Goal: Task Accomplishment & Management: Use online tool/utility

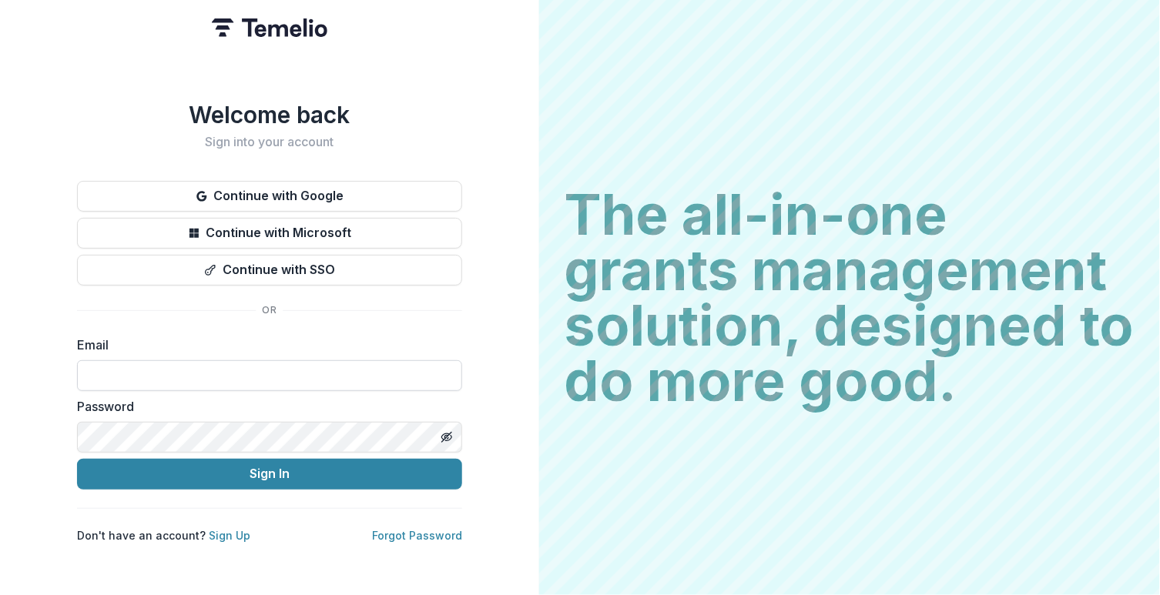
click at [228, 366] on input at bounding box center [269, 375] width 385 height 31
click at [0, 595] on com-1password-button at bounding box center [0, 595] width 0 height 0
type input "**********"
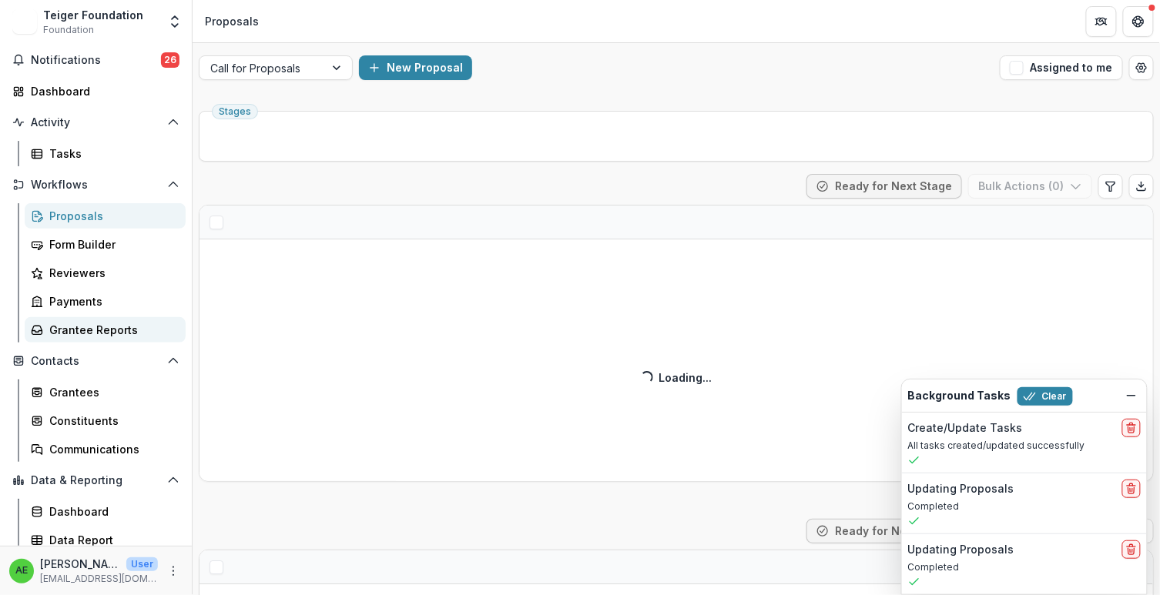
scroll to position [56, 0]
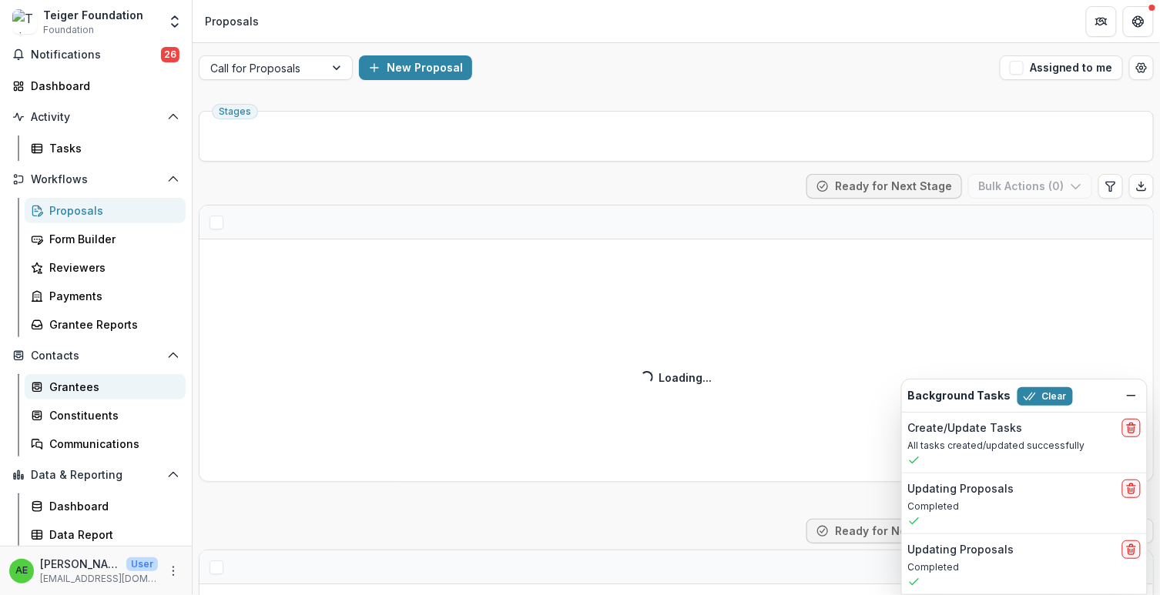
click at [123, 384] on div "Grantees" at bounding box center [111, 387] width 124 height 16
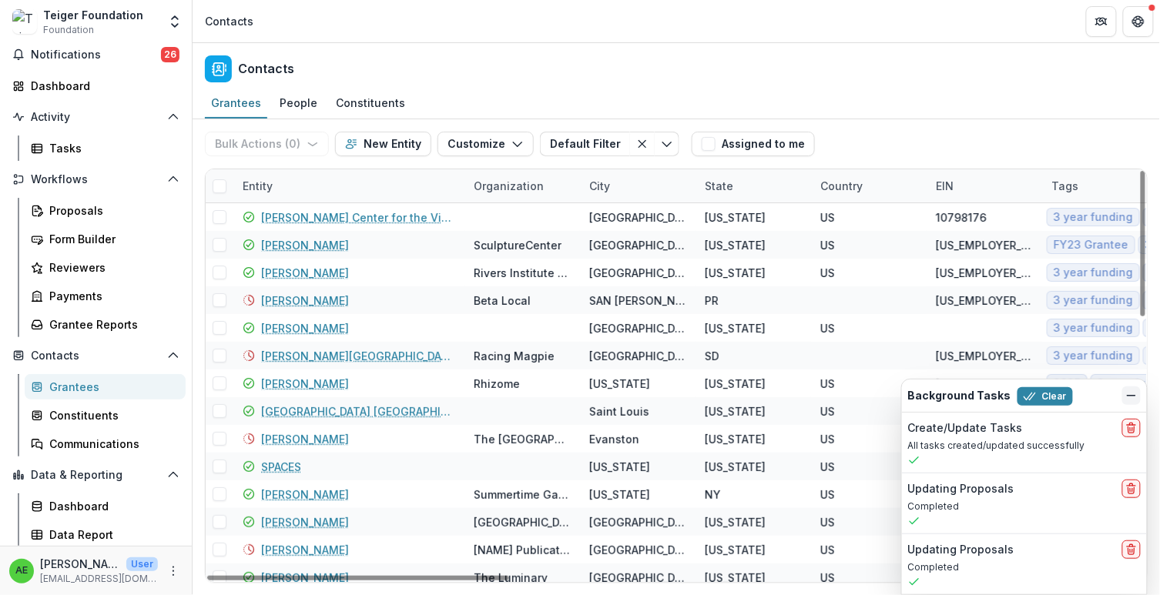
click at [1128, 388] on button "Dismiss" at bounding box center [1131, 396] width 18 height 18
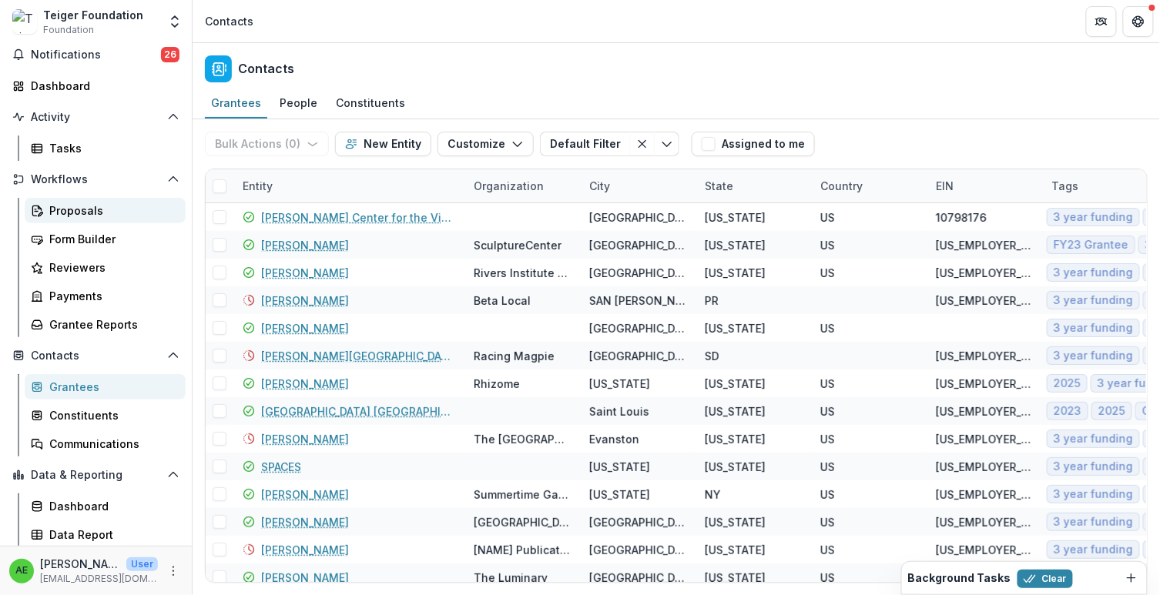
click at [69, 203] on div "Proposals" at bounding box center [111, 211] width 124 height 16
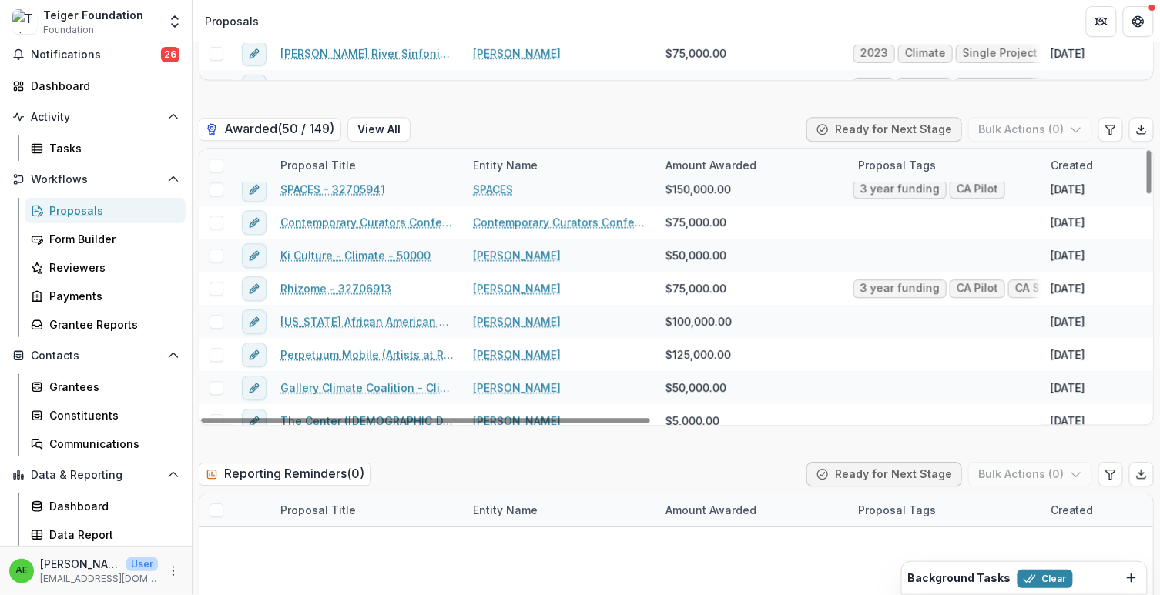
scroll to position [1412, 0]
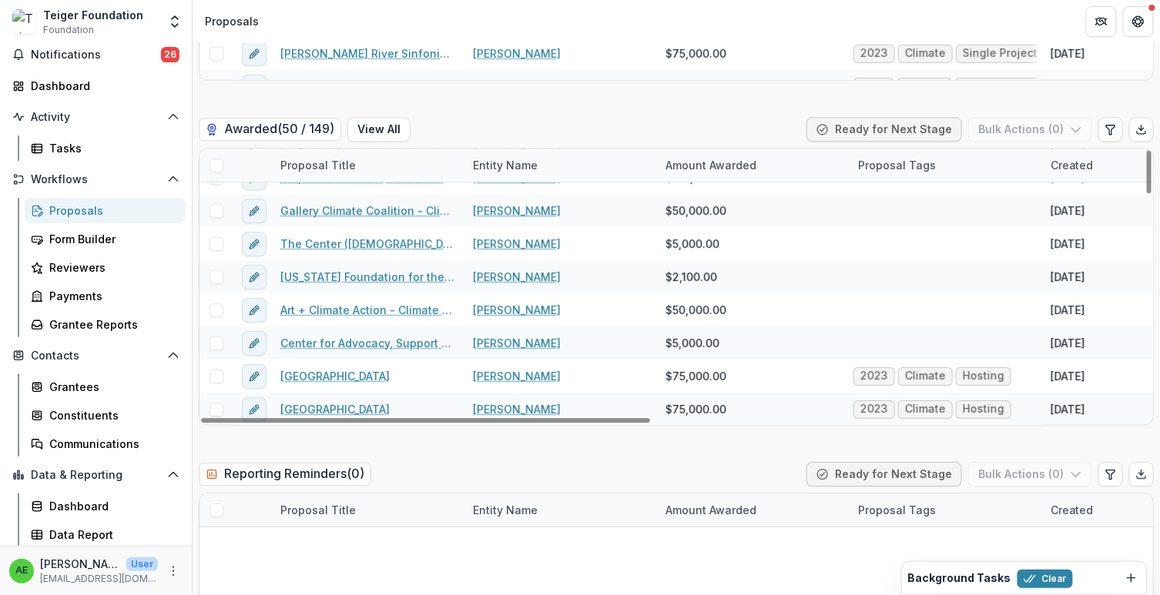
click at [330, 163] on div "Proposal Title" at bounding box center [318, 165] width 94 height 16
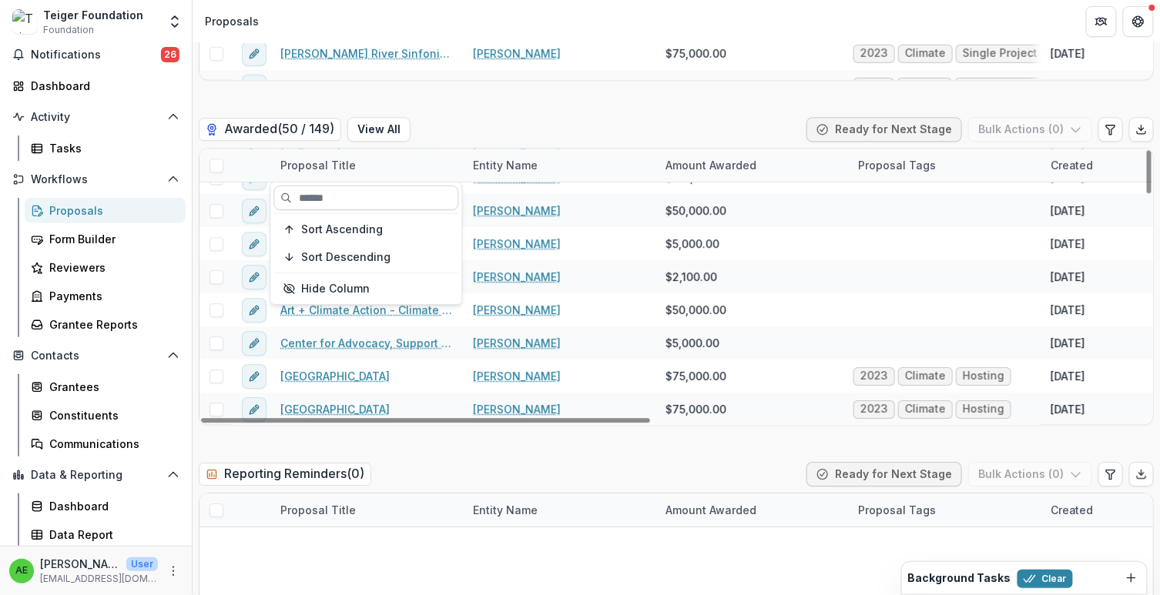
click at [341, 194] on input at bounding box center [366, 198] width 185 height 25
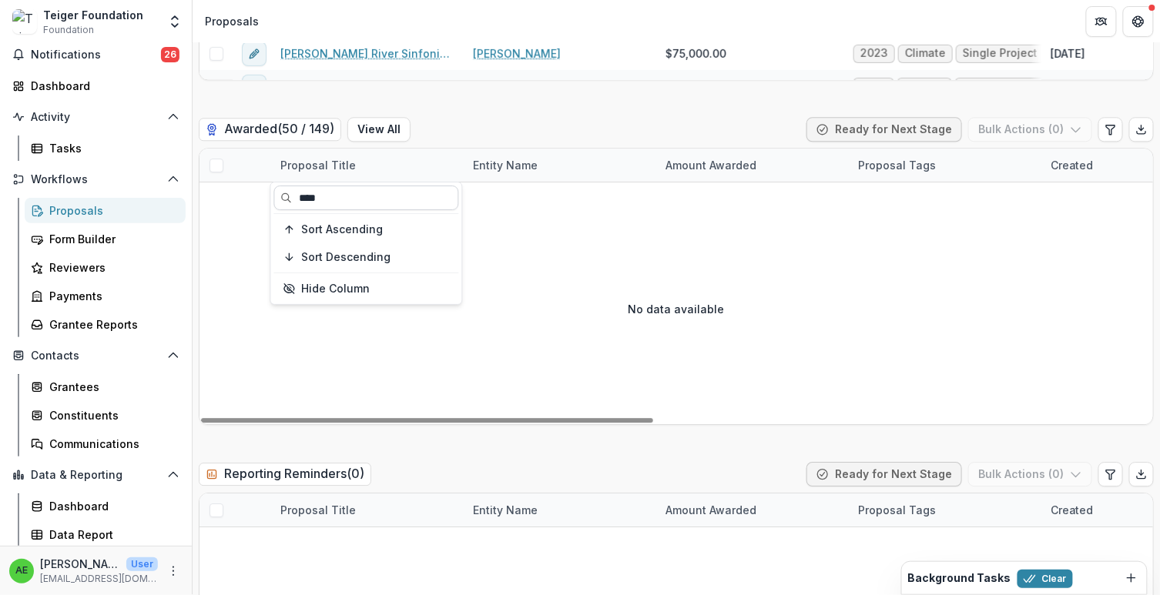
scroll to position [0, 0]
type input "*"
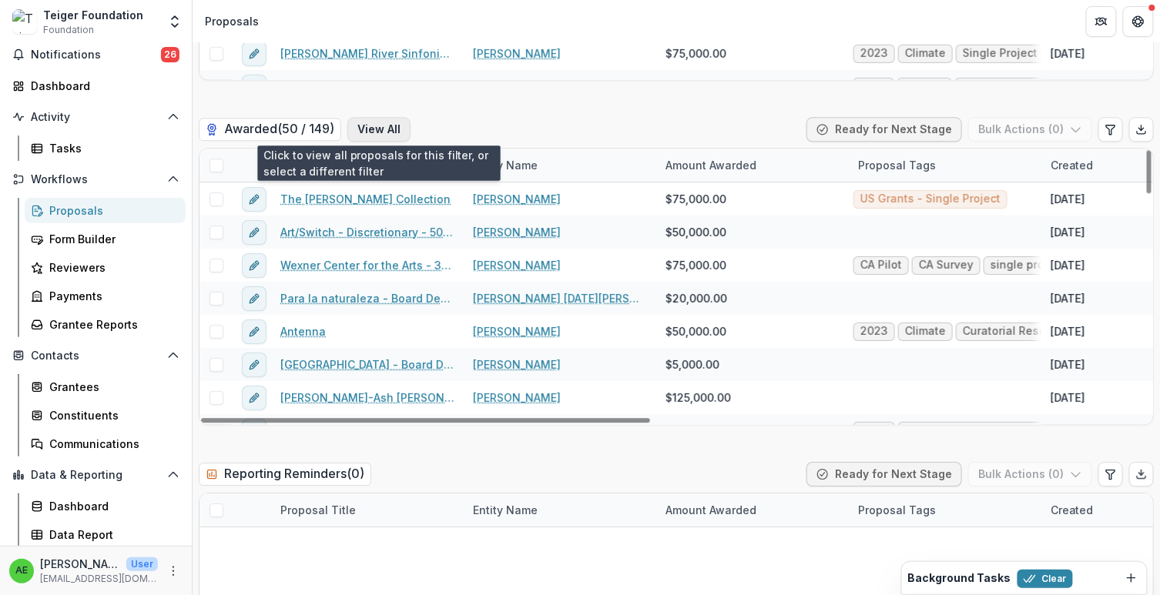
click at [379, 127] on button "View All" at bounding box center [378, 129] width 63 height 25
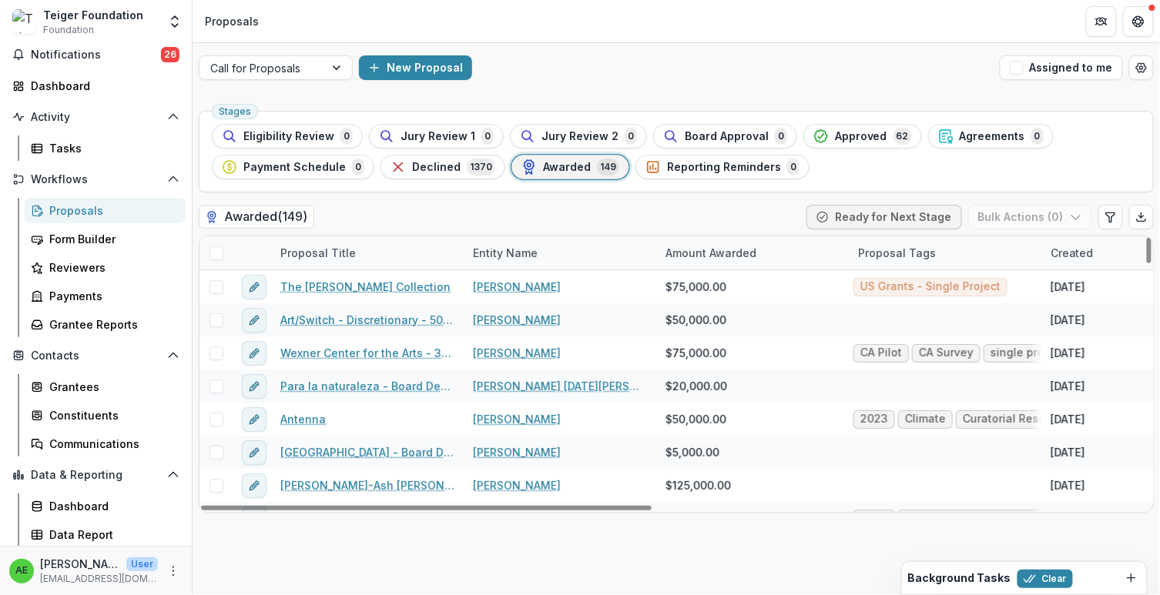
click at [338, 258] on div "Proposal Title" at bounding box center [318, 253] width 94 height 16
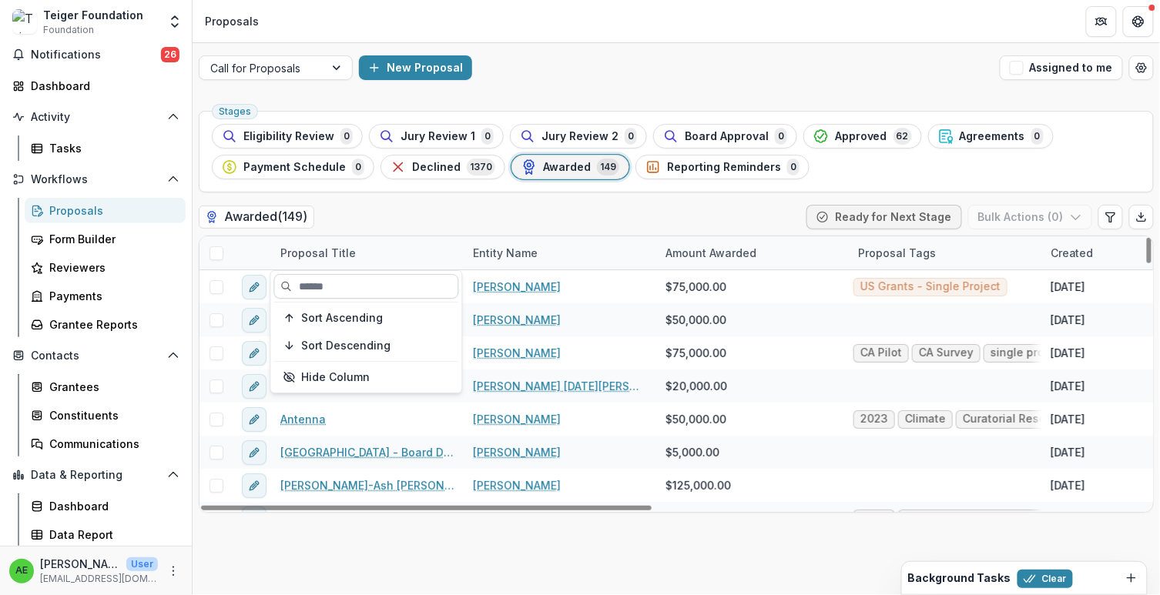
click at [350, 292] on input at bounding box center [366, 286] width 185 height 25
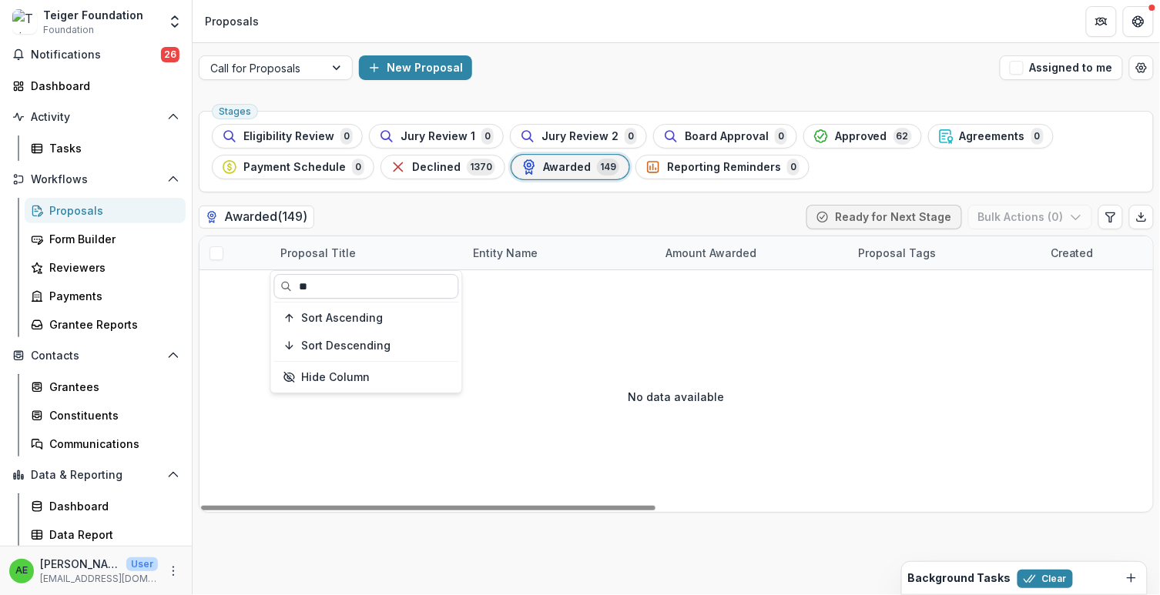
type input "*"
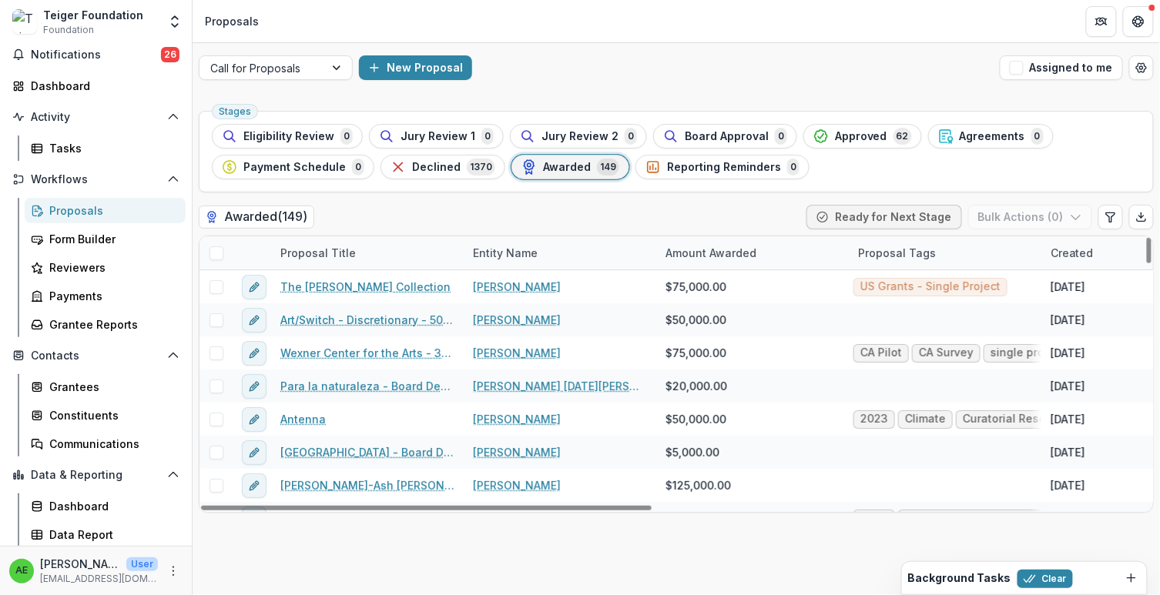
click at [413, 225] on div "Awarded ( 149 ) Ready for Next Stage Bulk Actions ( 0 )" at bounding box center [676, 220] width 955 height 31
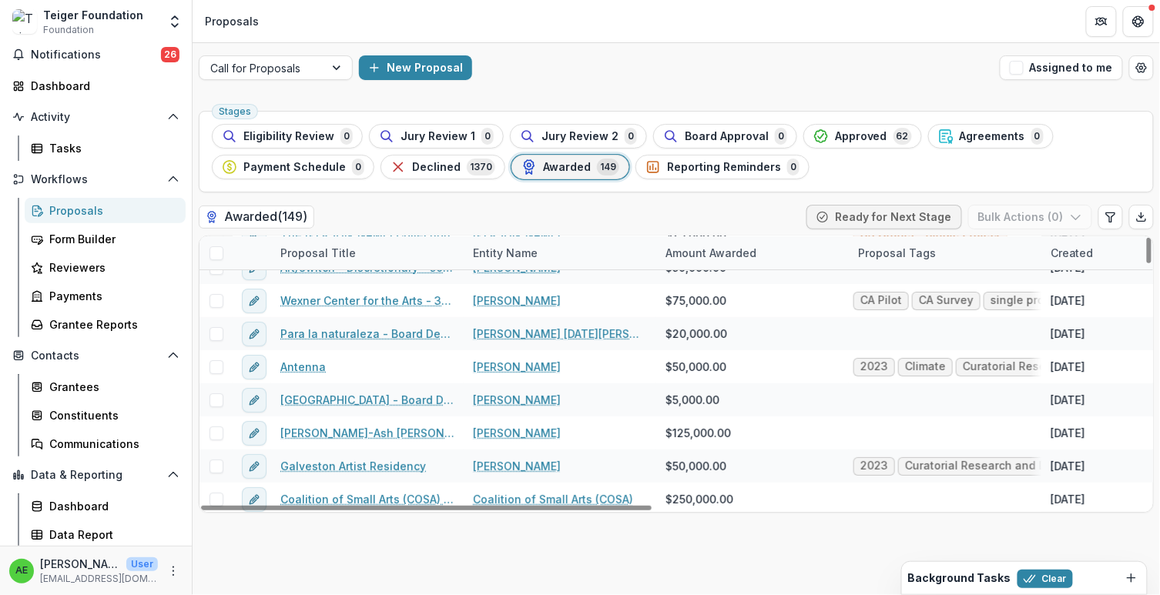
scroll to position [52, 0]
click at [501, 250] on div "Entity Name" at bounding box center [505, 253] width 83 height 16
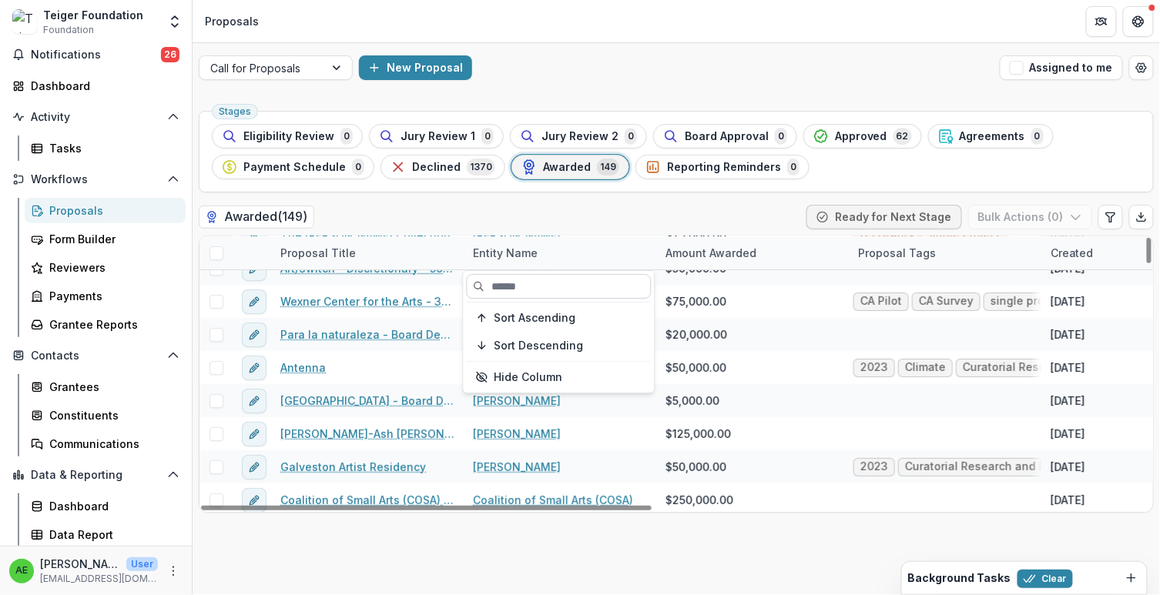
click at [510, 276] on input at bounding box center [559, 286] width 185 height 25
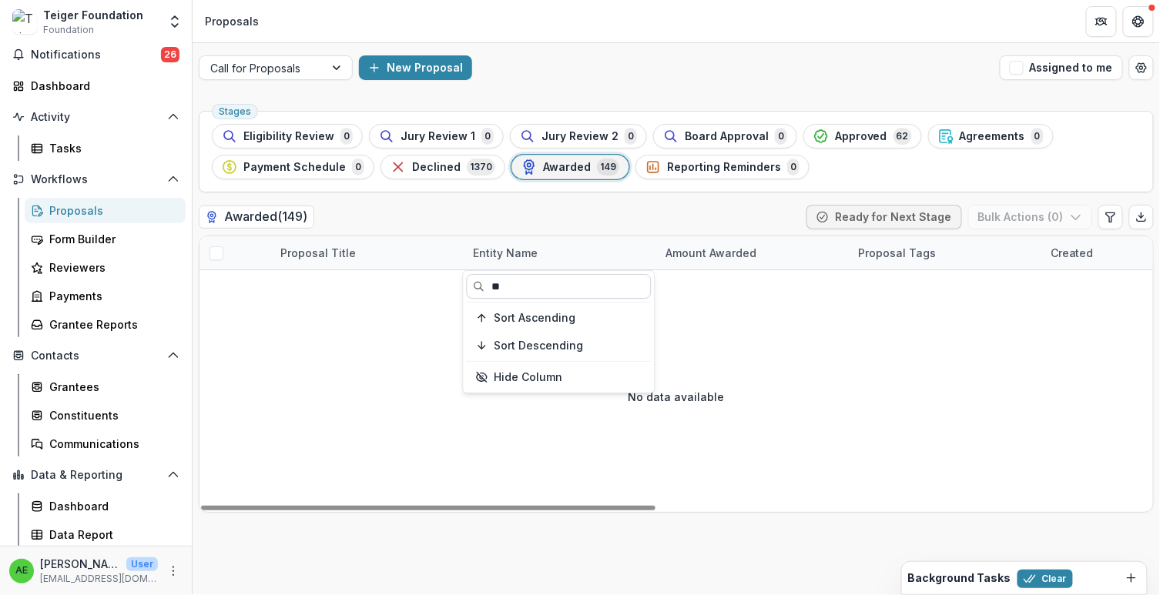
scroll to position [0, 0]
type input "*"
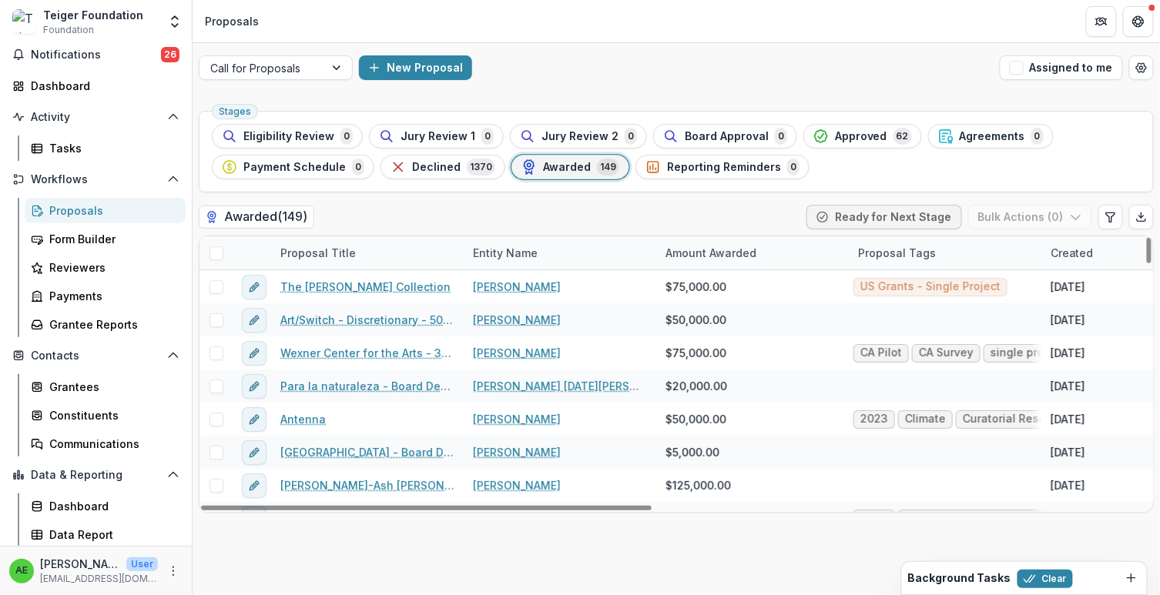
click at [347, 251] on div "Proposal Title" at bounding box center [318, 253] width 94 height 16
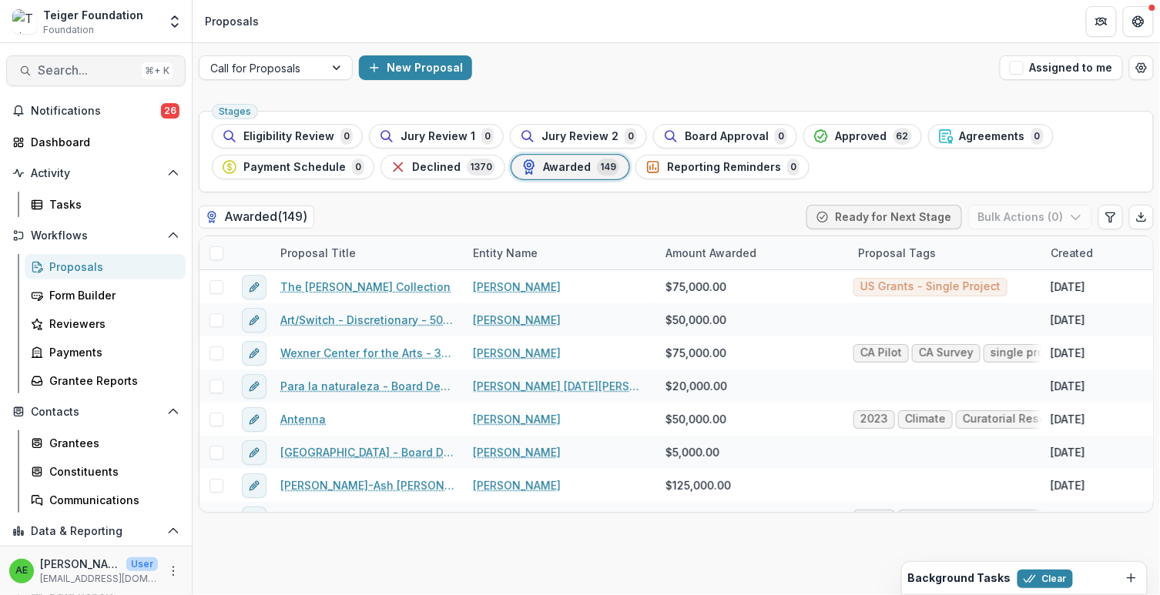
click at [88, 62] on button "Search... ⌘ + K" at bounding box center [95, 70] width 179 height 31
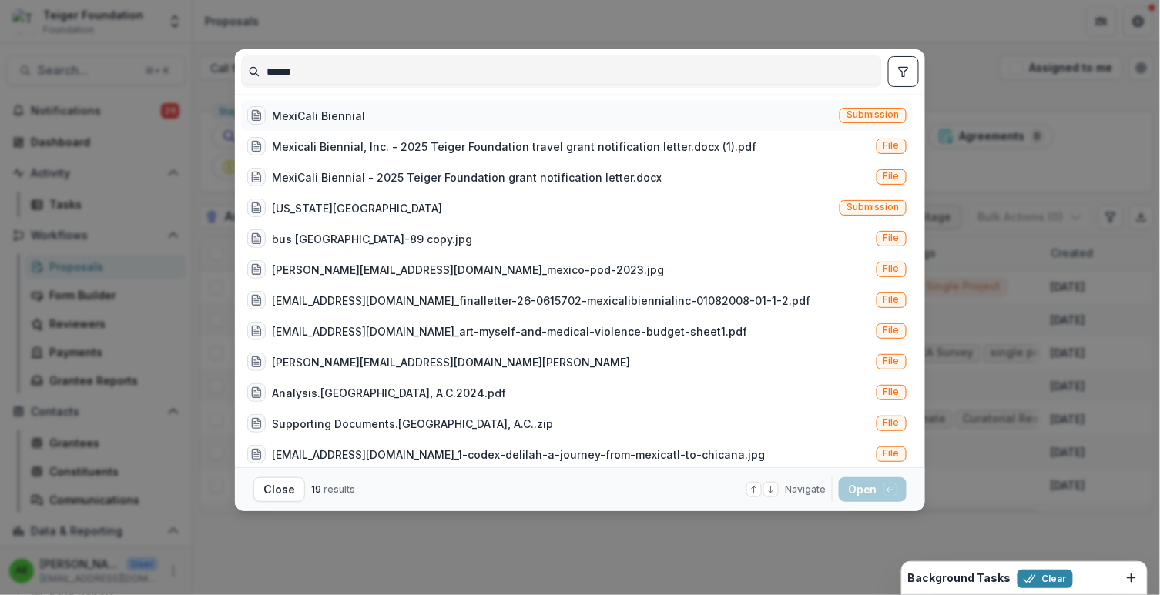
type input "******"
click at [309, 109] on div "MexiCali Biennial" at bounding box center [318, 116] width 93 height 16
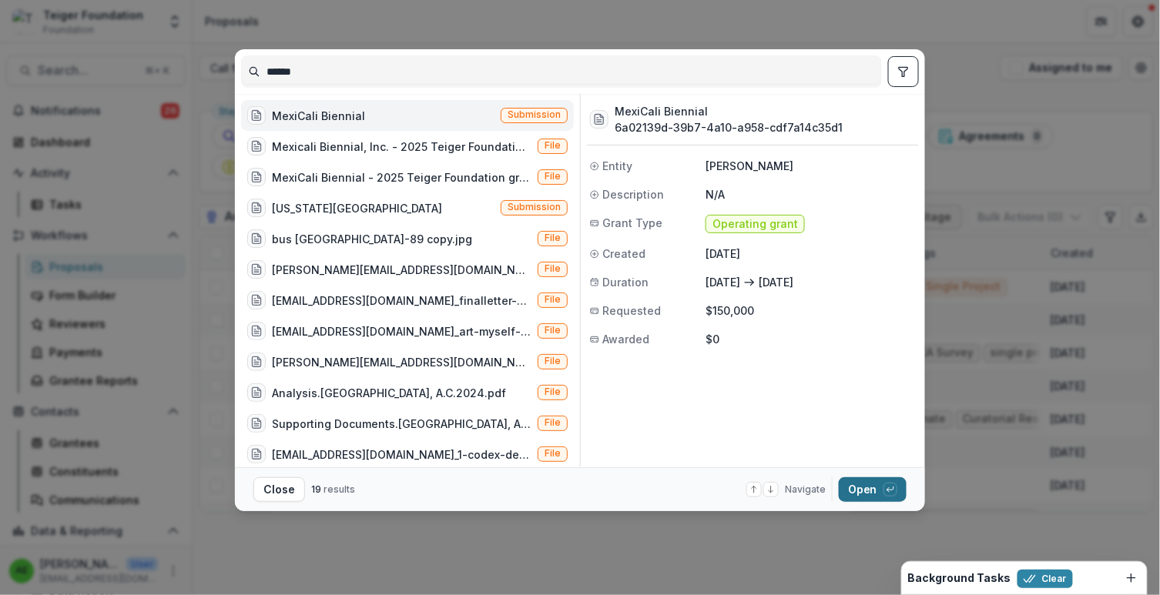
click at [856, 486] on button "Open with enter key" at bounding box center [873, 490] width 68 height 25
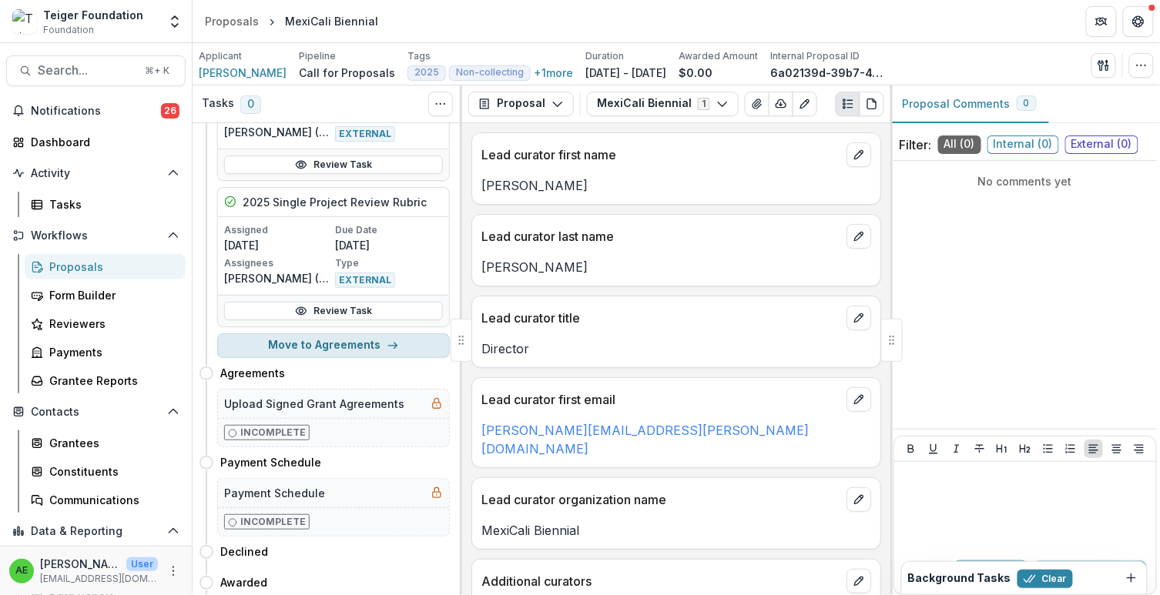
scroll to position [886, 0]
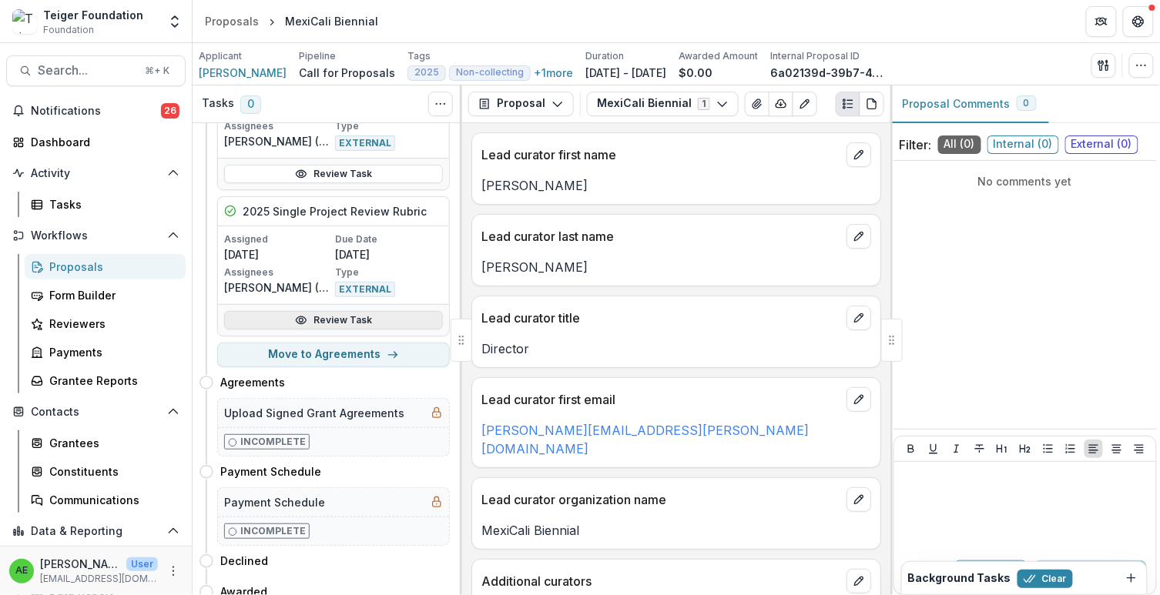
click at [380, 311] on link "Review Task" at bounding box center [333, 320] width 219 height 18
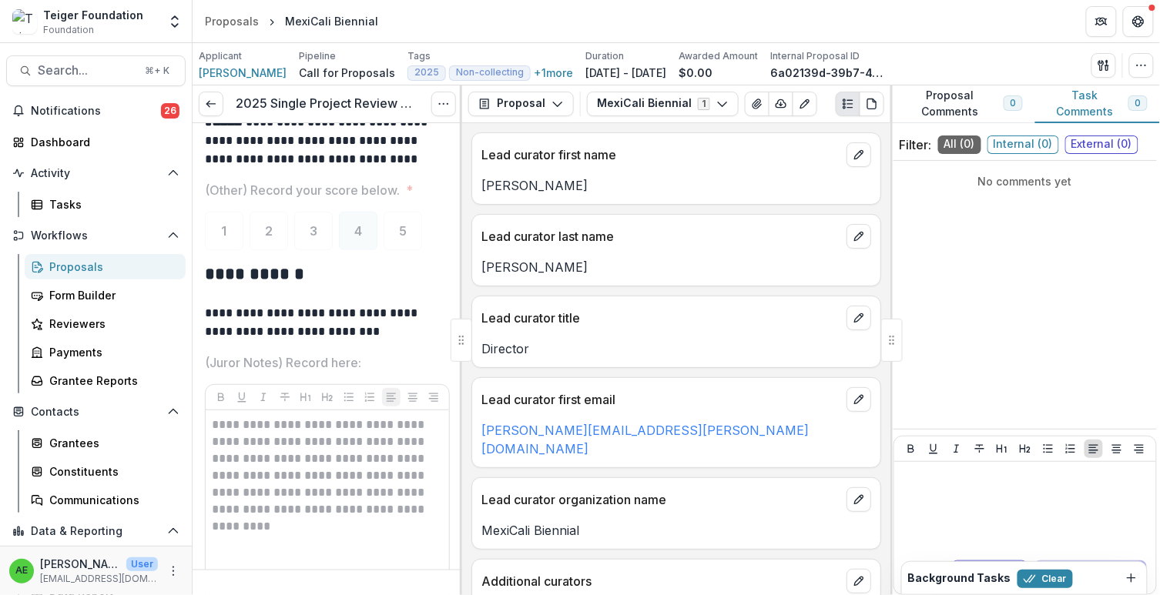
scroll to position [5664, 0]
click at [203, 106] on link at bounding box center [211, 104] width 25 height 25
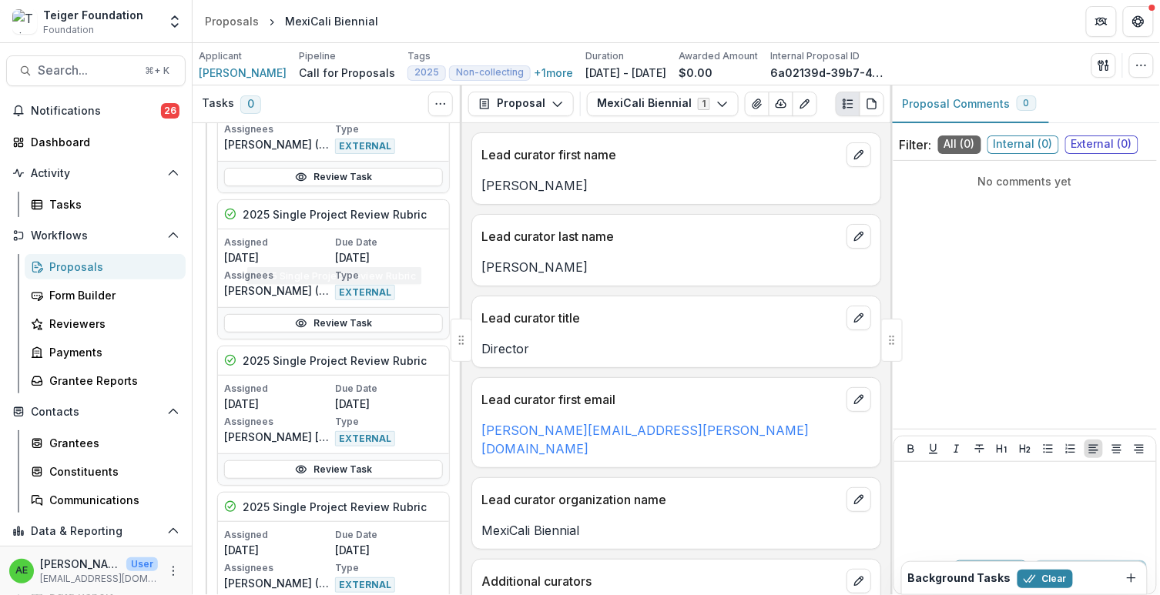
scroll to position [208, 0]
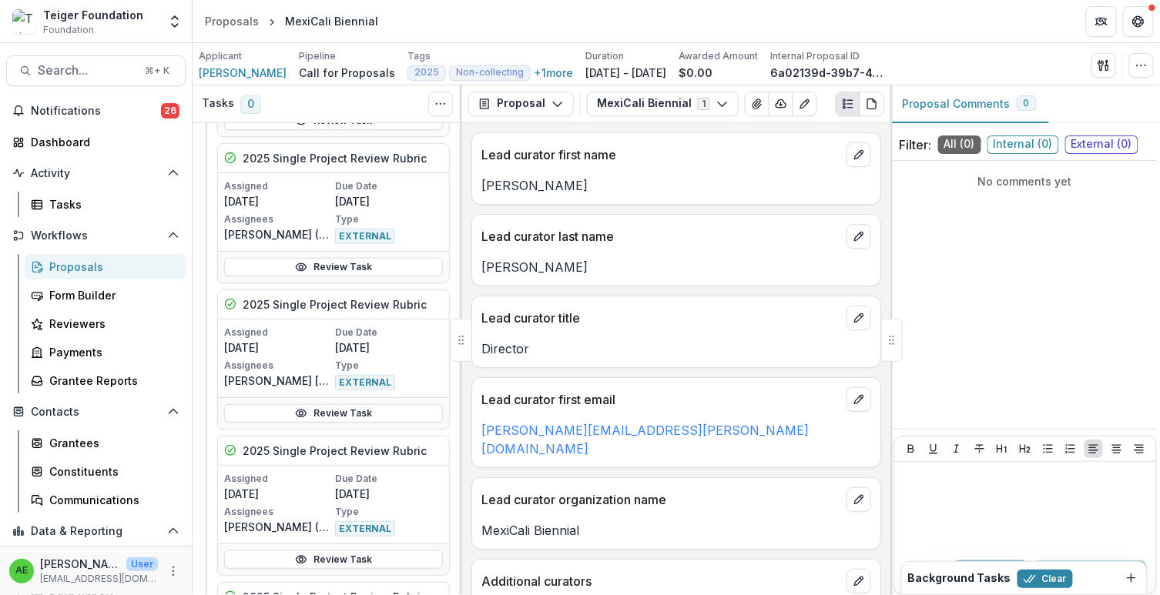
click at [295, 273] on div "Review Task" at bounding box center [333, 267] width 231 height 32
click at [293, 268] on link "Review Task" at bounding box center [333, 267] width 219 height 18
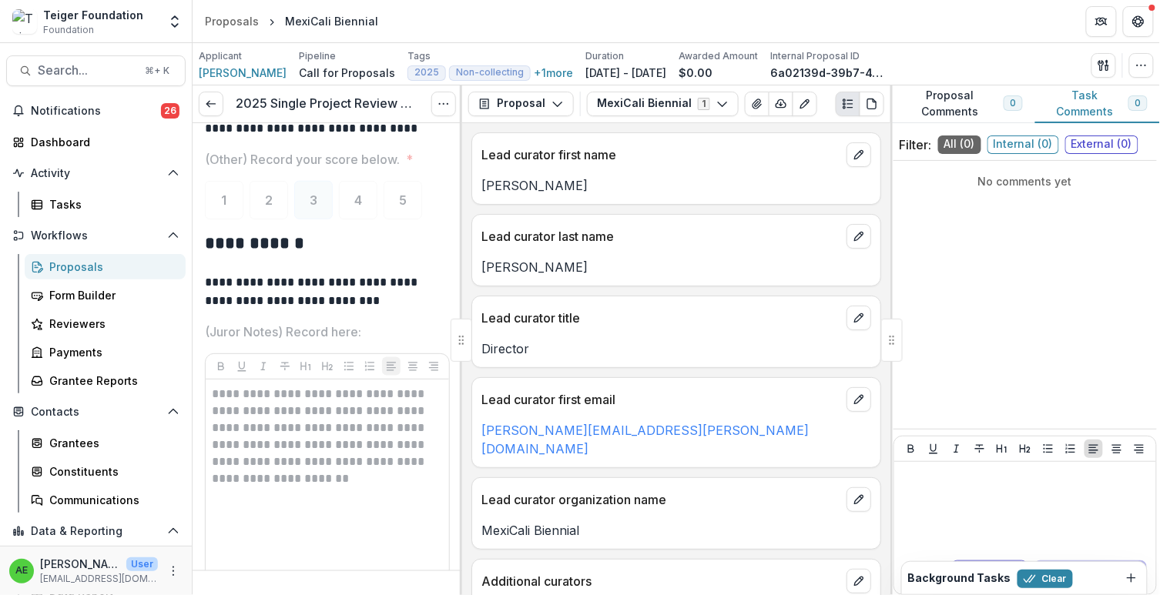
scroll to position [5708, 0]
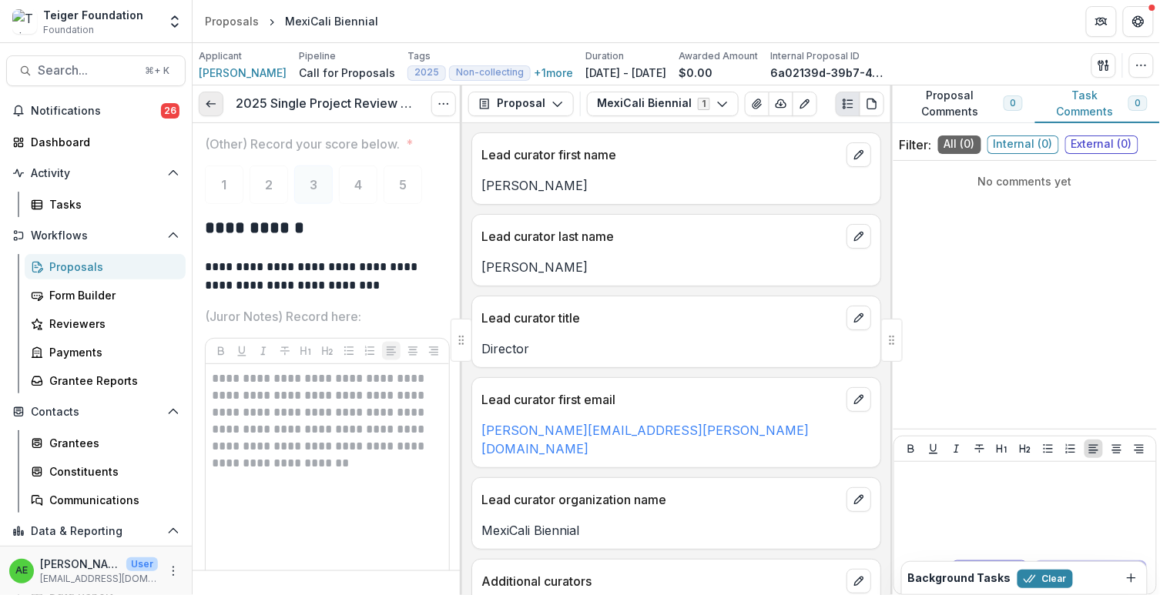
click at [216, 102] on icon at bounding box center [211, 104] width 12 height 12
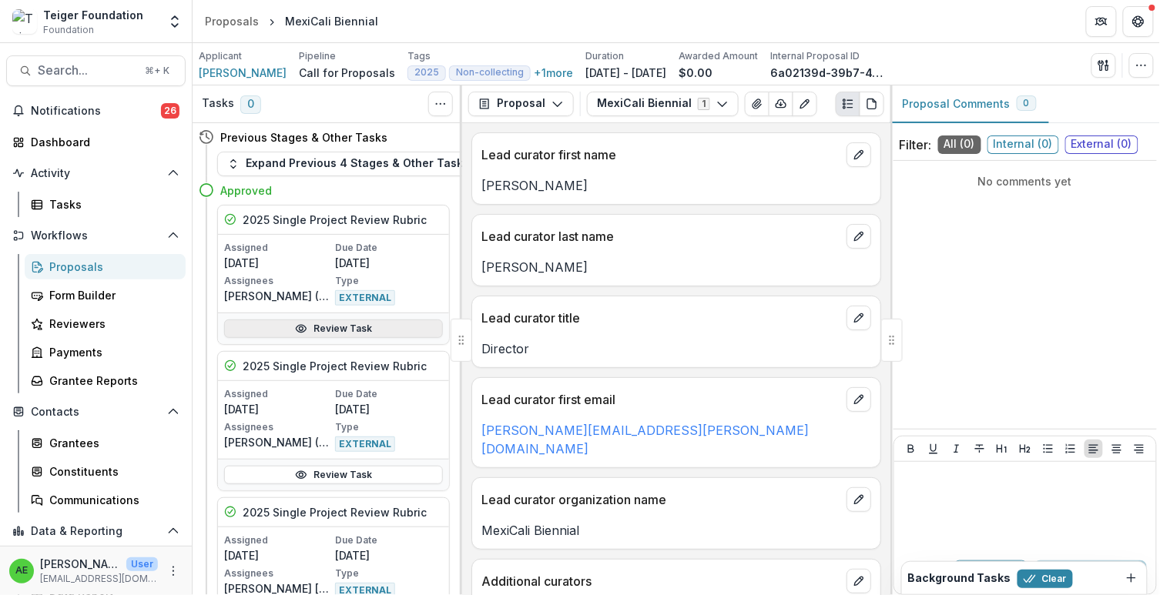
click at [286, 328] on link "Review Task" at bounding box center [333, 329] width 219 height 18
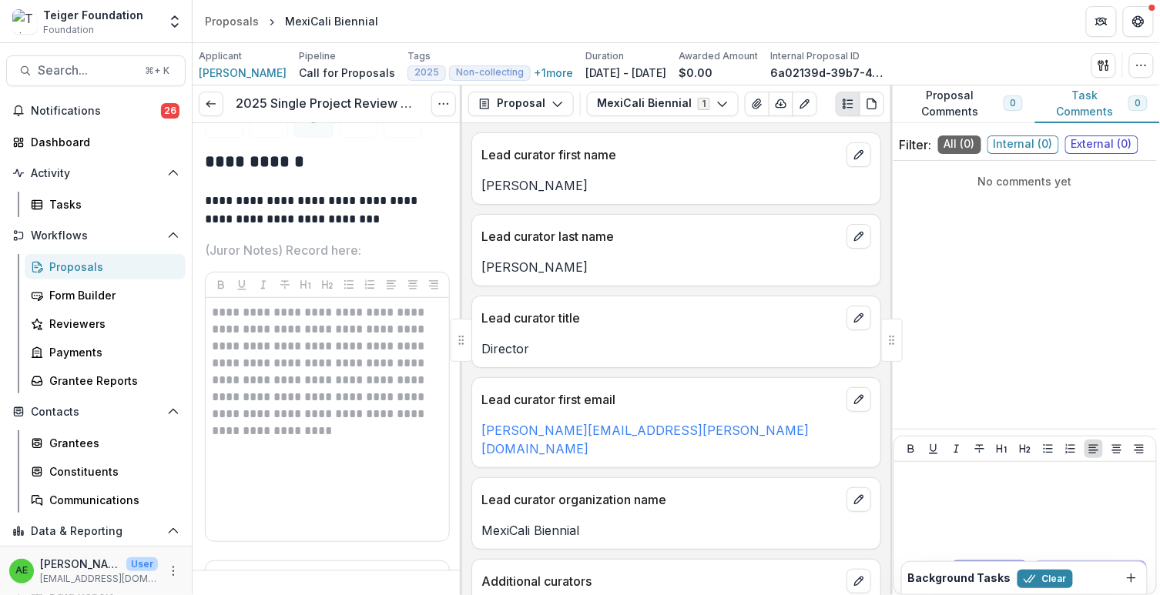
scroll to position [5776, 0]
click at [203, 101] on link at bounding box center [211, 104] width 25 height 25
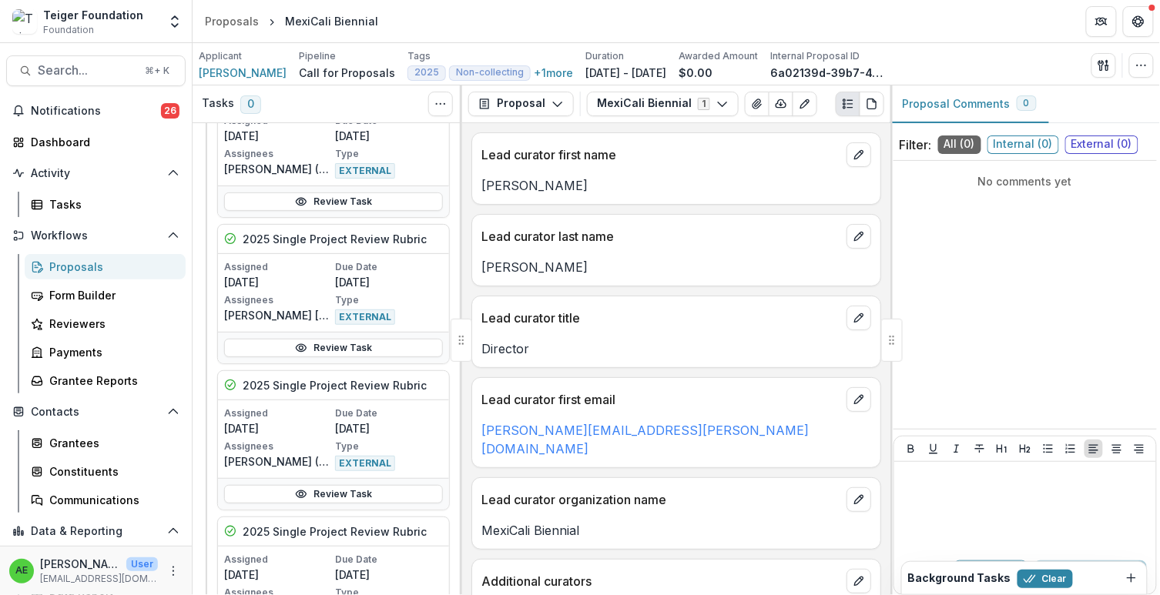
scroll to position [275, 0]
click at [243, 343] on link "Review Task" at bounding box center [333, 346] width 219 height 18
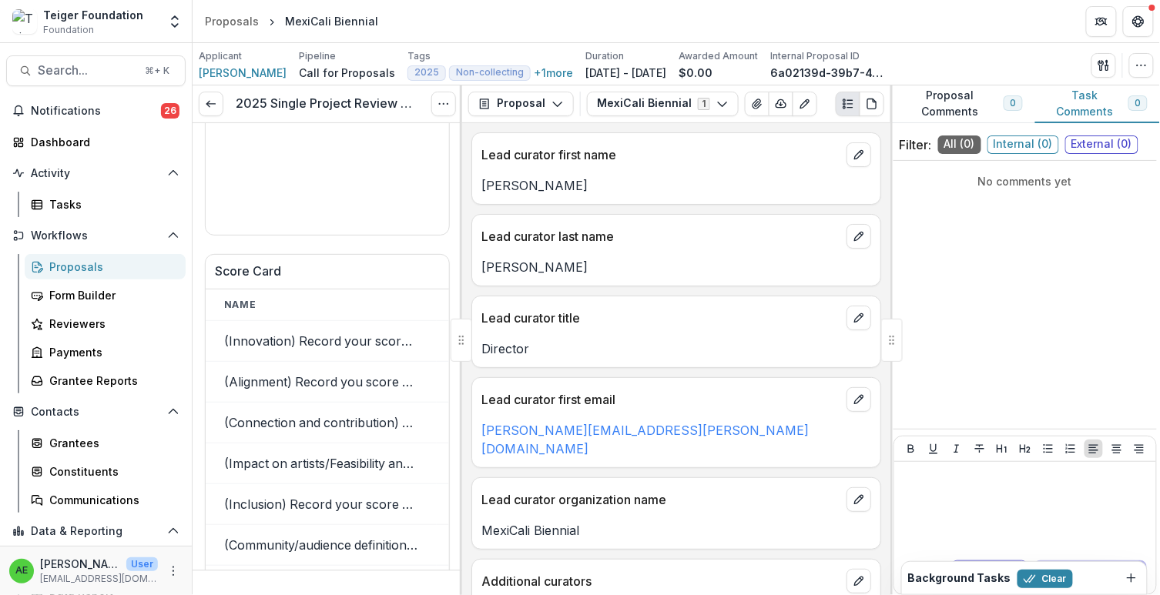
scroll to position [6090, 0]
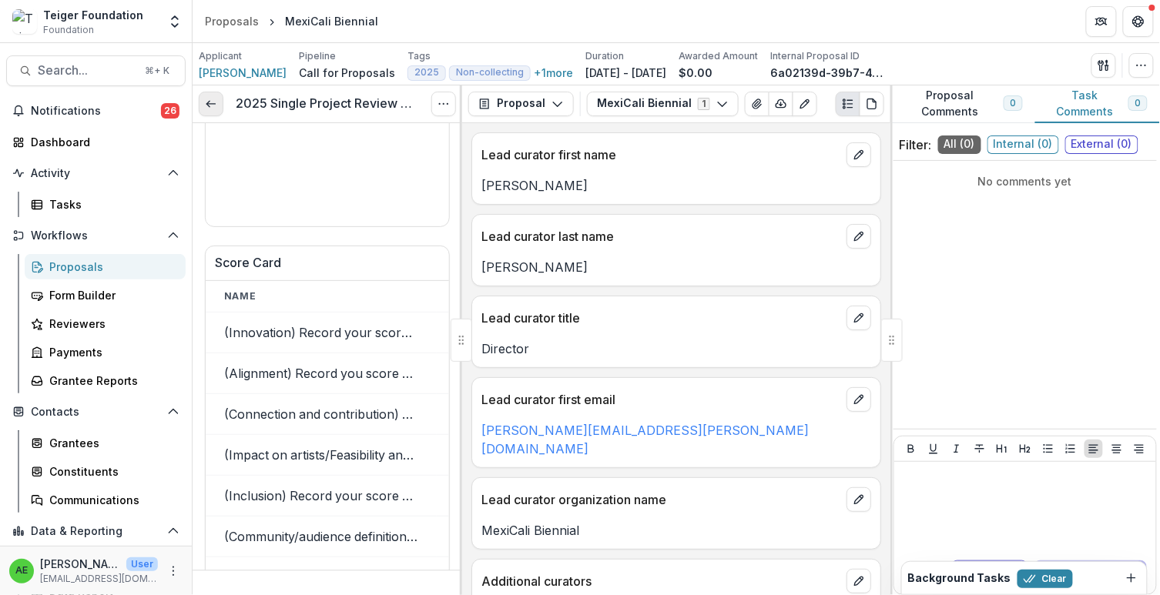
click at [209, 105] on icon at bounding box center [211, 104] width 12 height 12
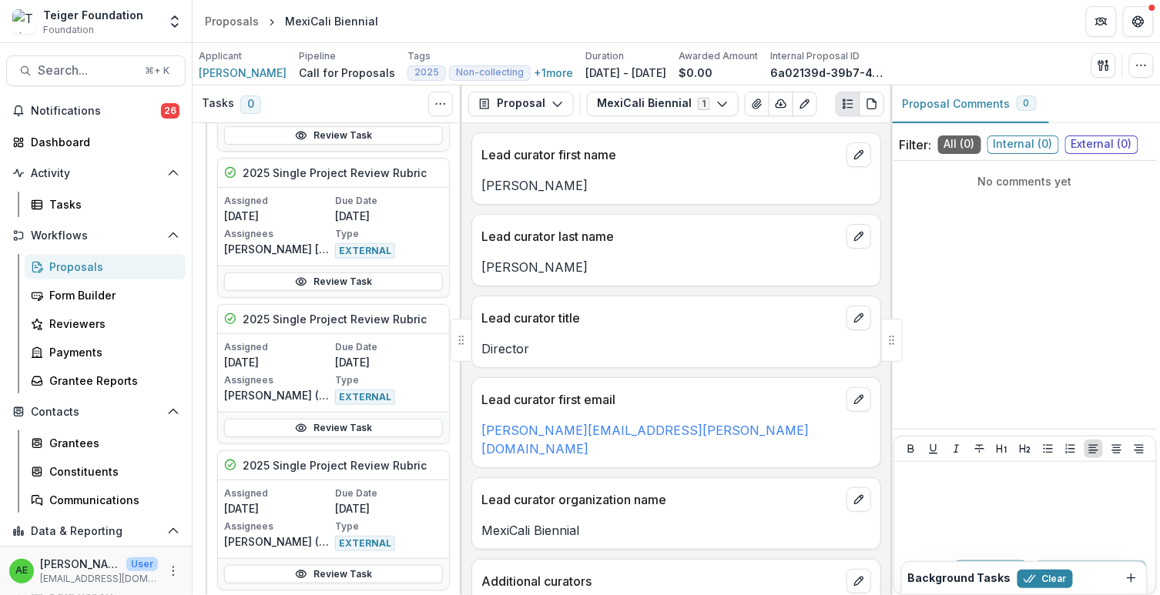
scroll to position [397, 0]
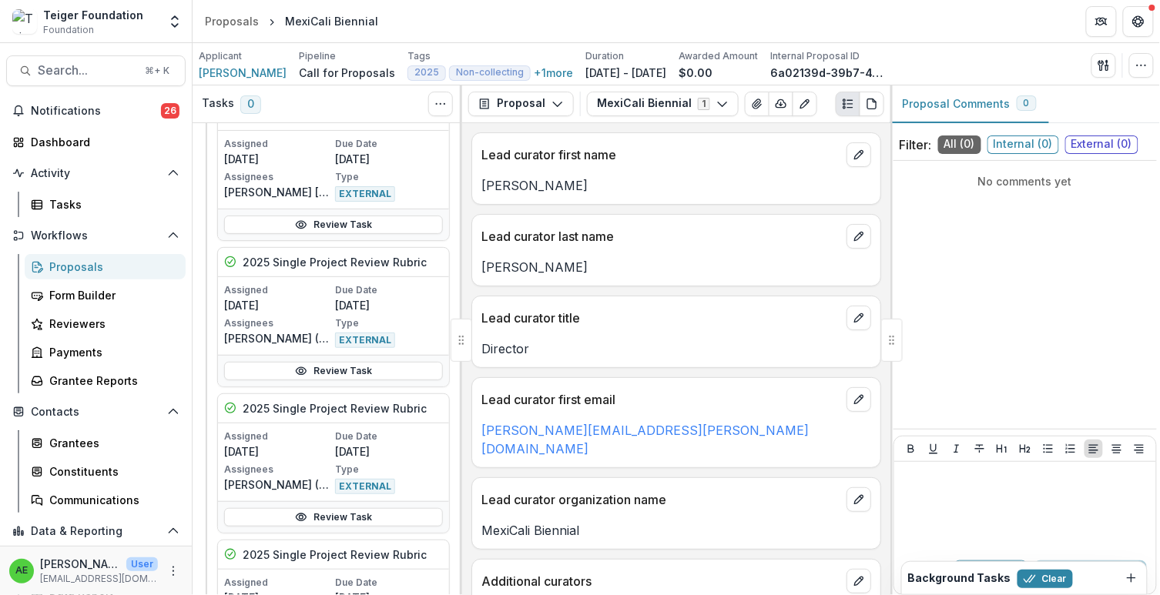
click at [270, 374] on div "Review Task" at bounding box center [333, 371] width 231 height 32
click at [270, 362] on link "Review Task" at bounding box center [333, 371] width 219 height 18
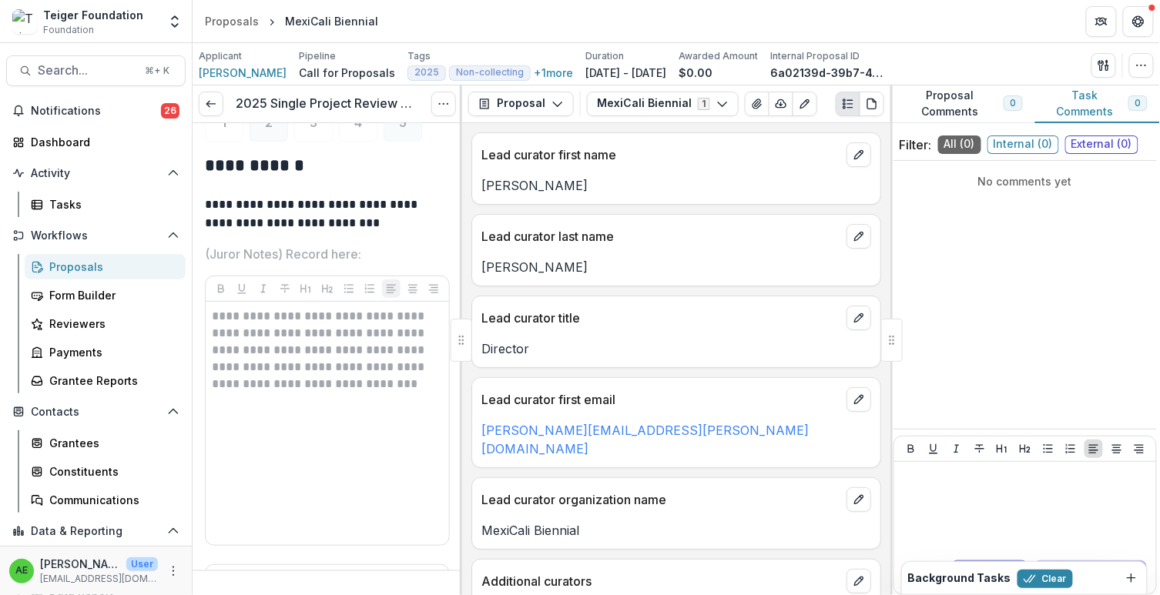
scroll to position [5776, 0]
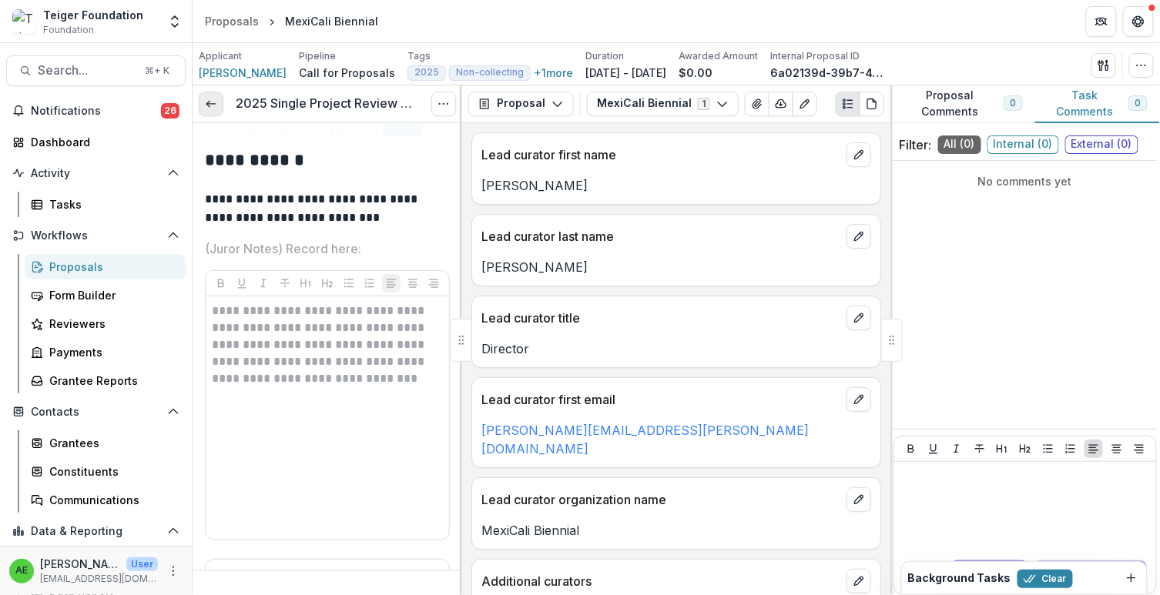
click at [213, 106] on icon at bounding box center [211, 104] width 12 height 12
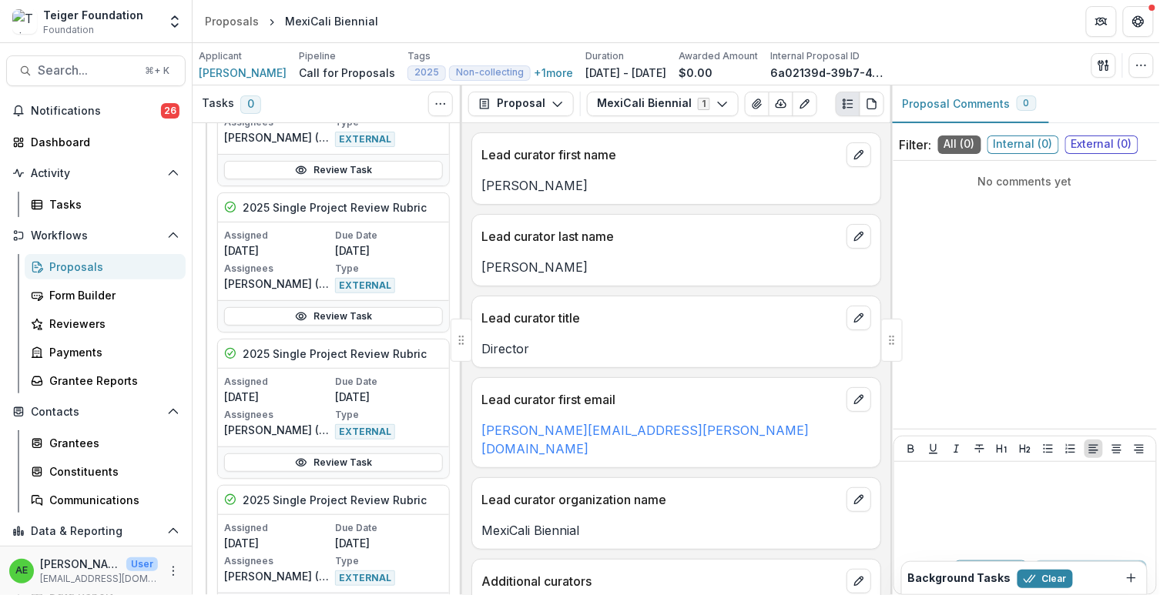
scroll to position [612, 0]
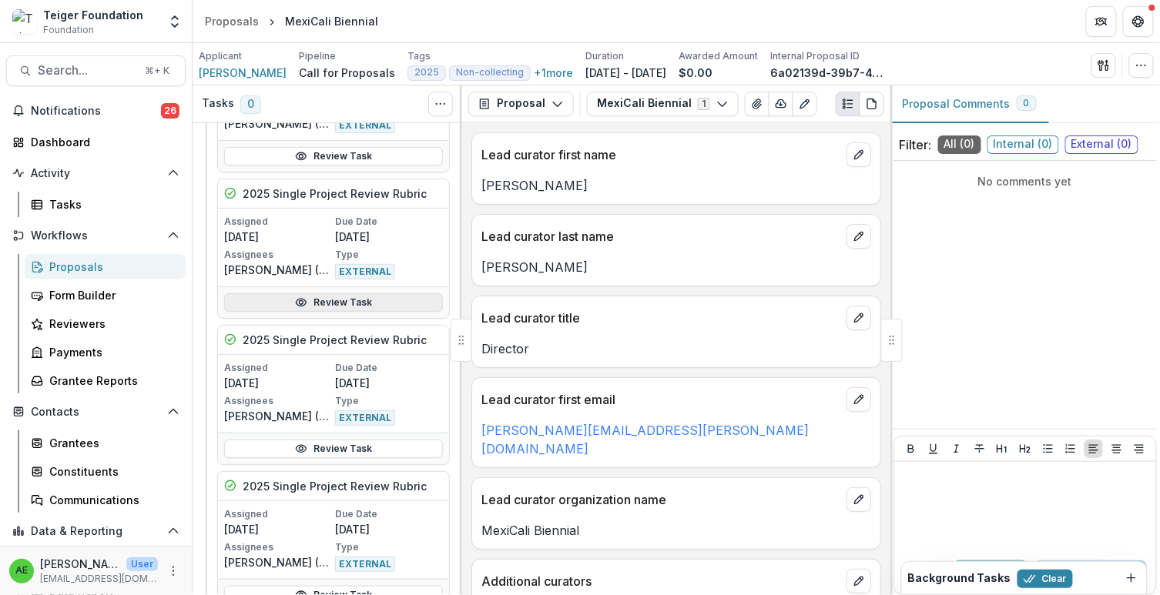
click at [257, 303] on link "Review Task" at bounding box center [333, 302] width 219 height 18
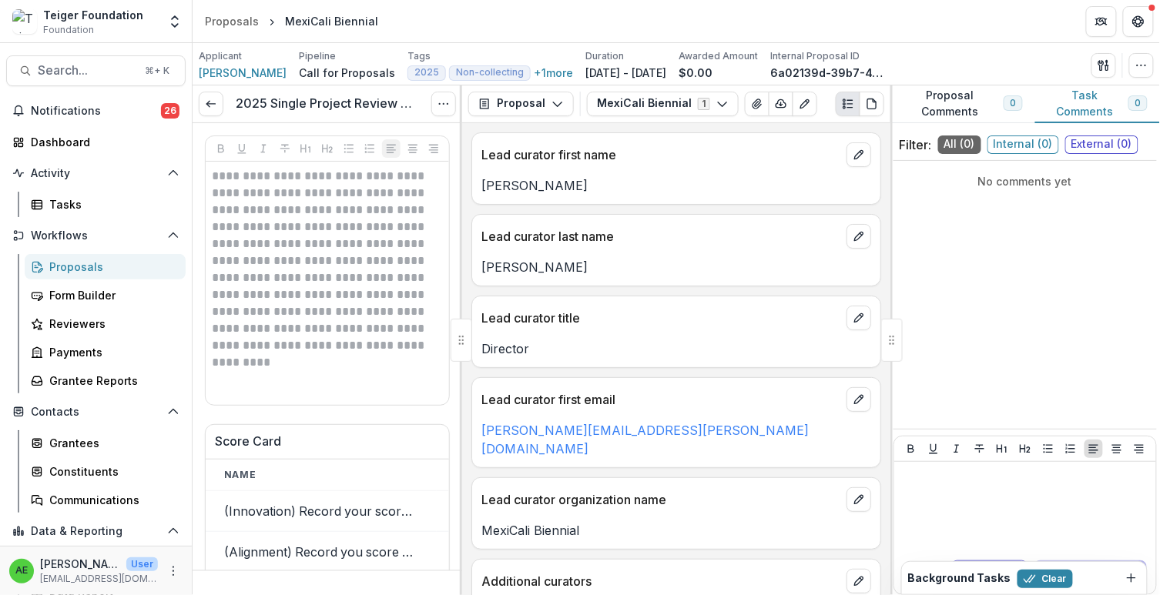
scroll to position [5913, 0]
click at [205, 106] on icon at bounding box center [211, 104] width 12 height 12
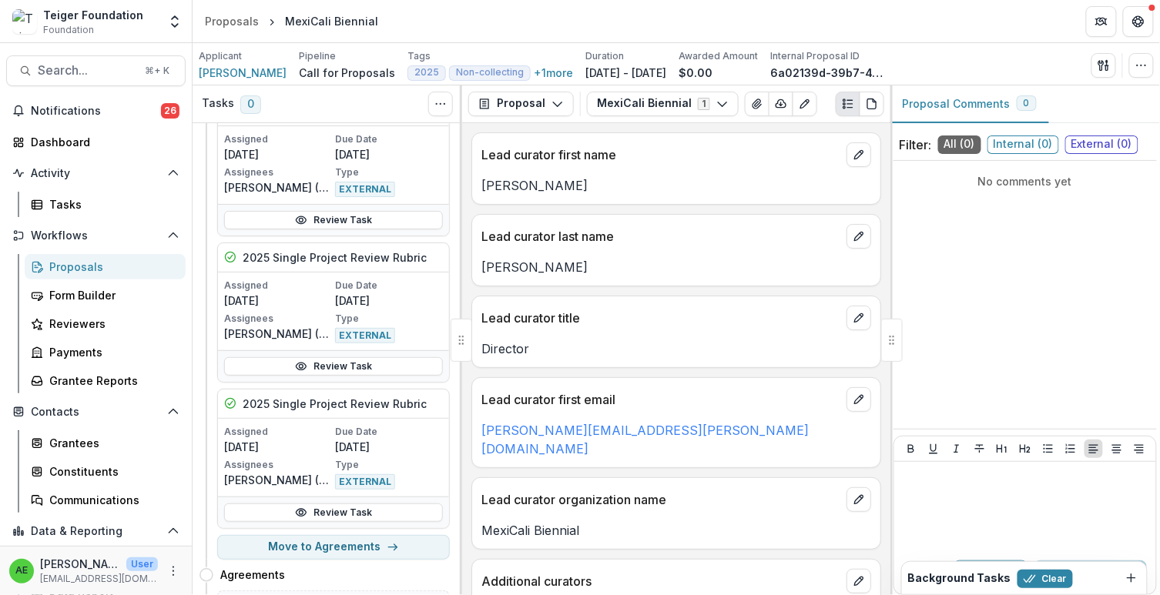
scroll to position [743, 0]
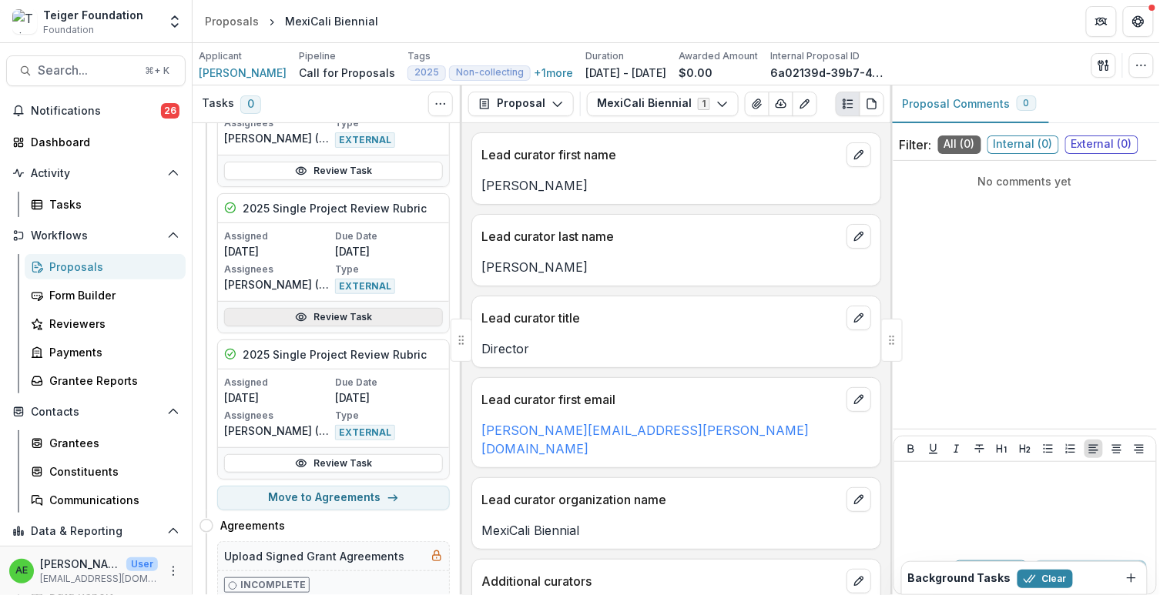
click at [260, 311] on link "Review Task" at bounding box center [333, 317] width 219 height 18
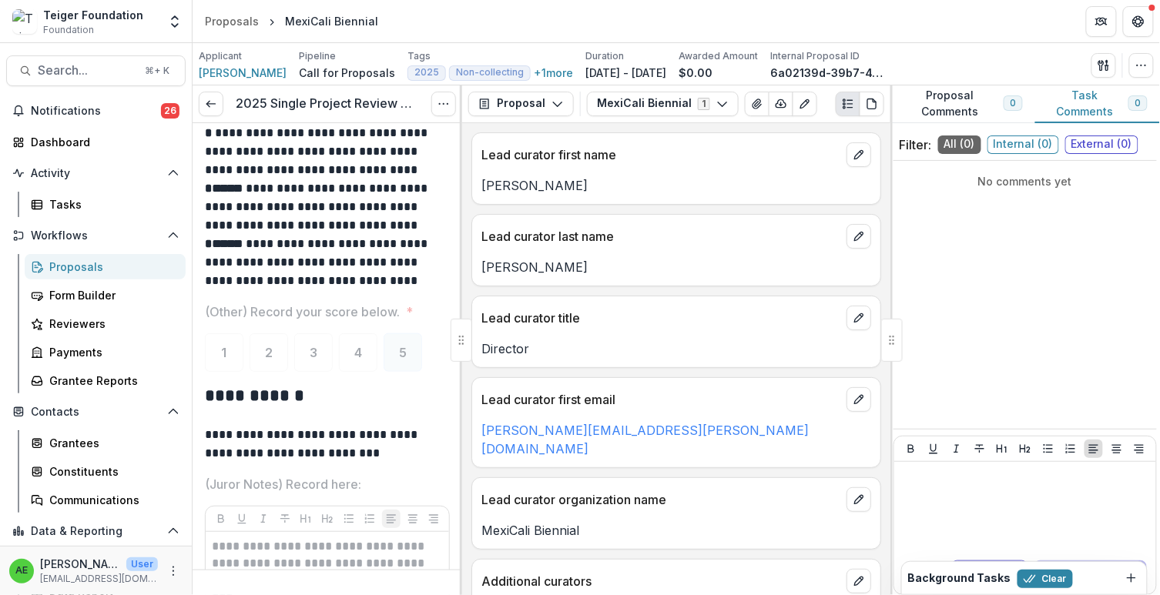
scroll to position [5557, 0]
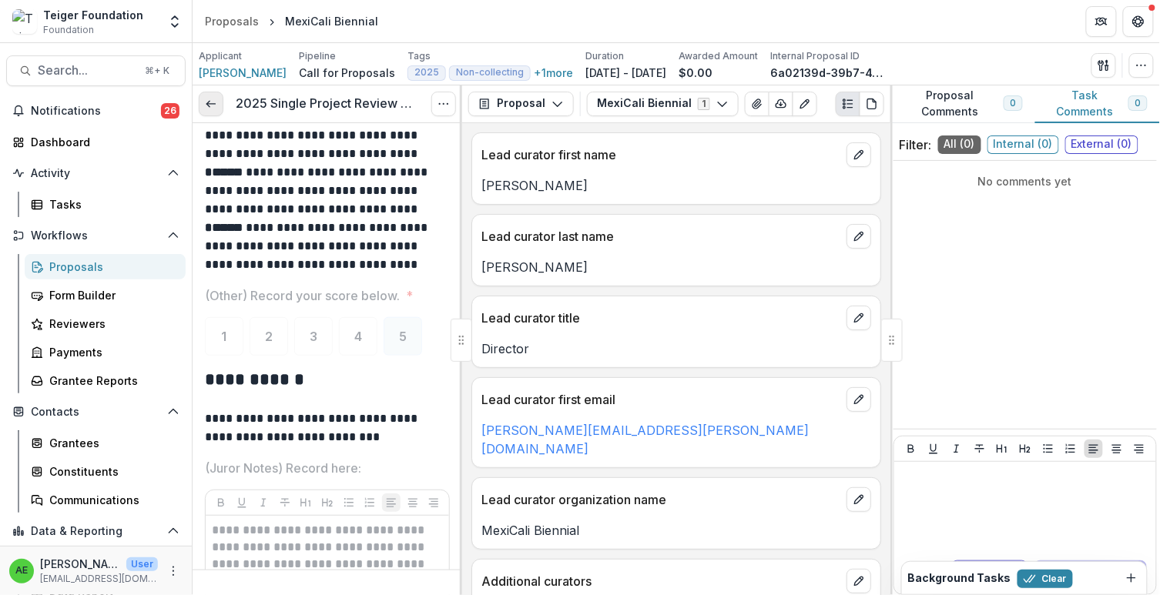
click at [216, 109] on link at bounding box center [211, 104] width 25 height 25
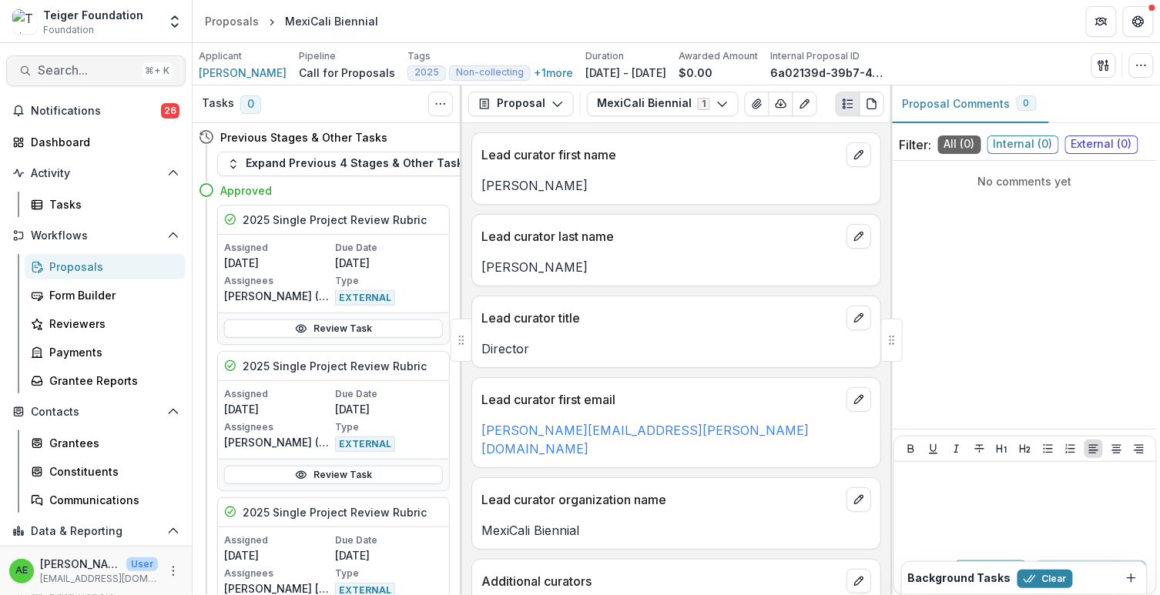
click at [91, 69] on span "Search..." at bounding box center [87, 70] width 98 height 15
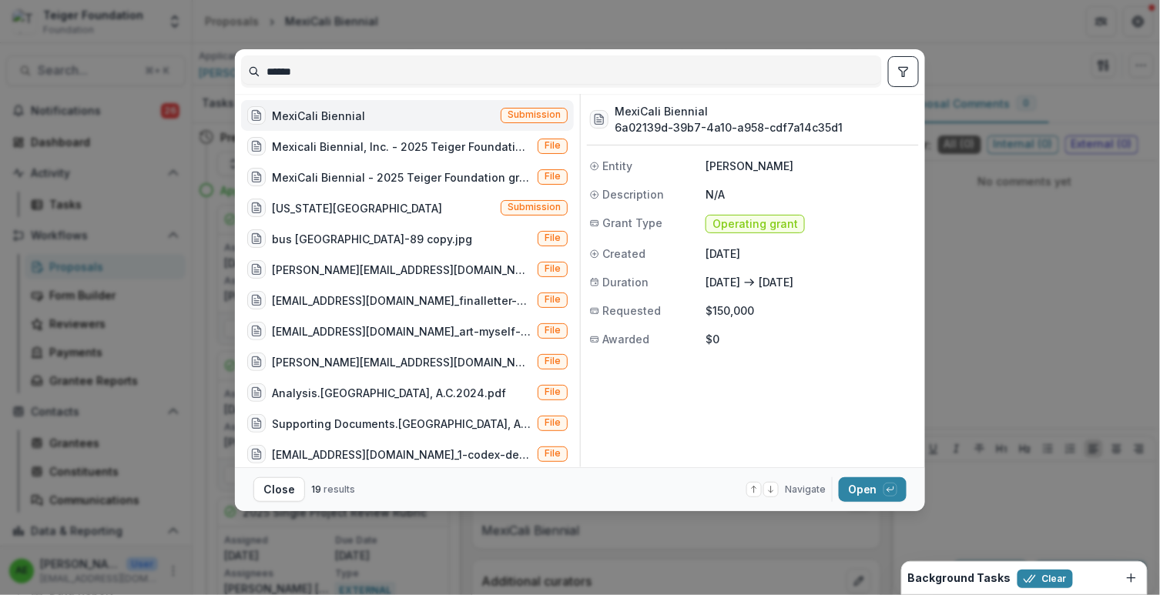
click at [334, 65] on input "******" at bounding box center [561, 71] width 639 height 25
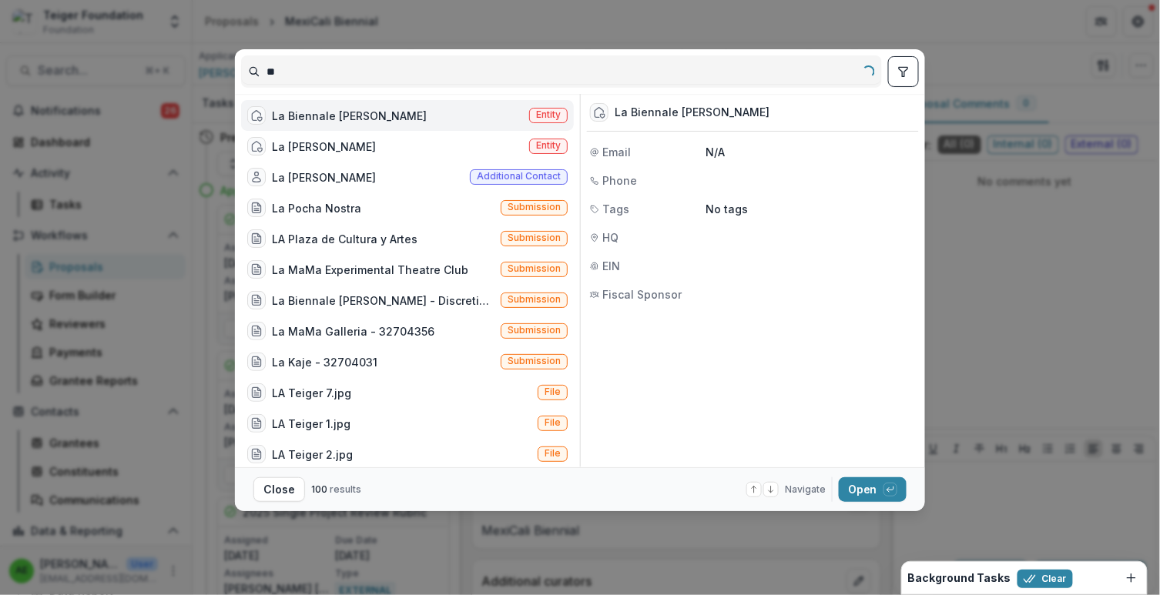
type input "*"
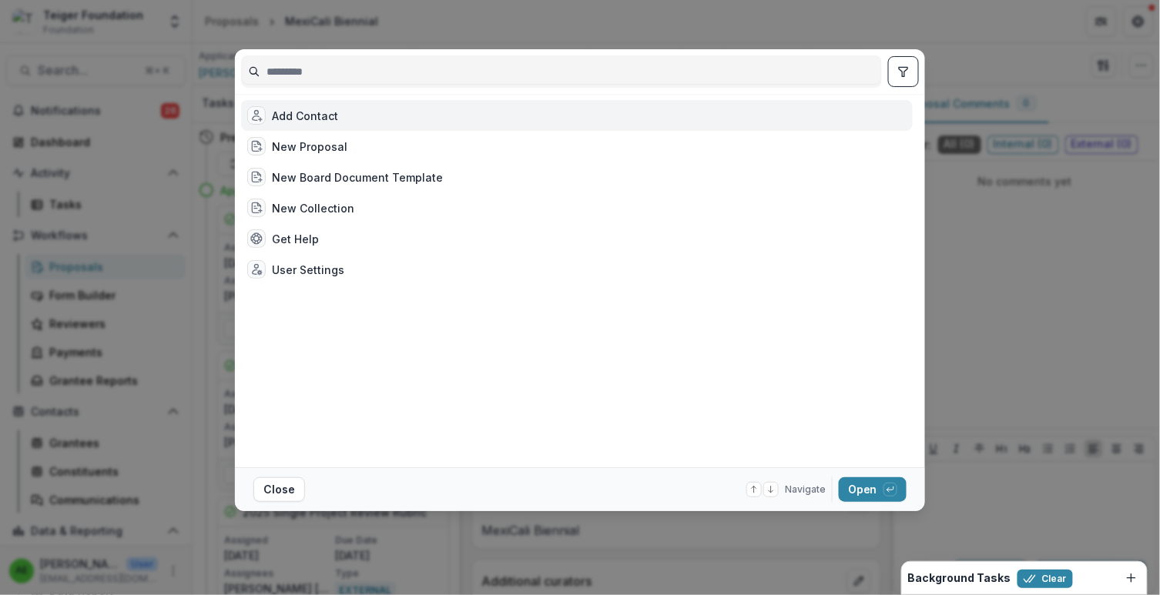
click at [142, 231] on div "Add Contact New Proposal New Board Document Template New Collection Get Help Us…" at bounding box center [580, 297] width 1160 height 595
